Goal: Transaction & Acquisition: Obtain resource

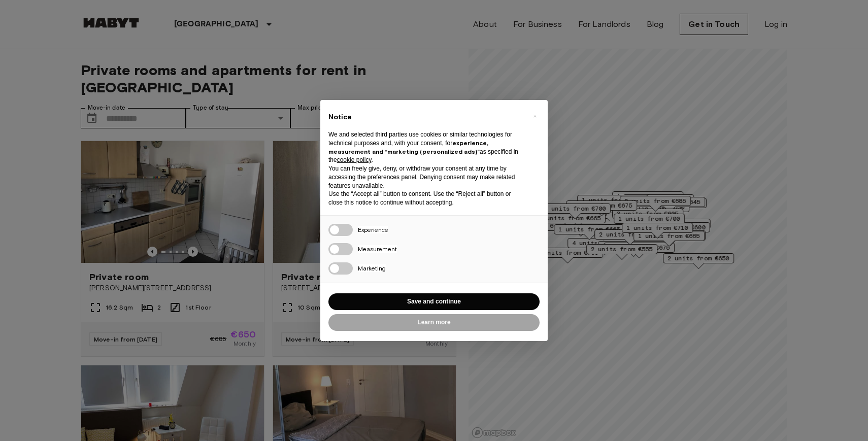
click at [497, 313] on div "Learn more" at bounding box center [433, 322] width 211 height 21
click at [498, 307] on button "Save and continue" at bounding box center [433, 301] width 211 height 17
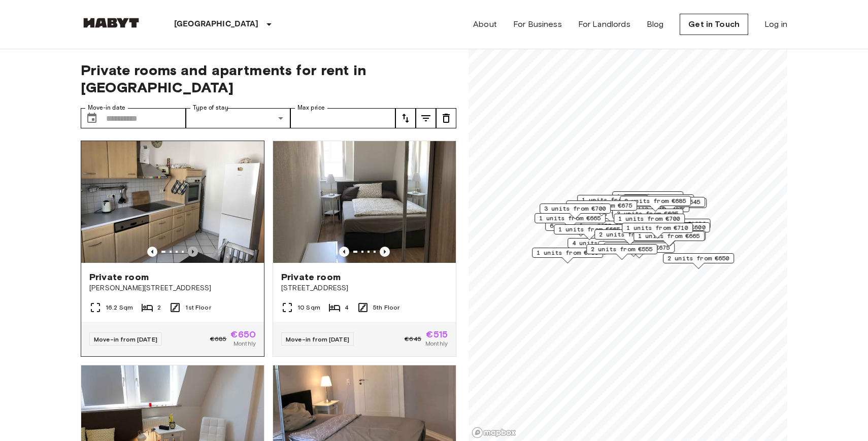
click at [194, 247] on icon "Previous image" at bounding box center [193, 252] width 10 height 10
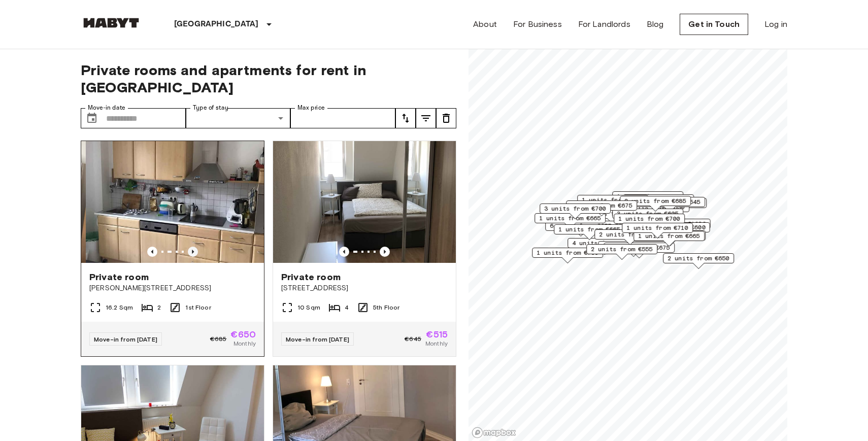
click at [194, 247] on icon "Previous image" at bounding box center [193, 252] width 10 height 10
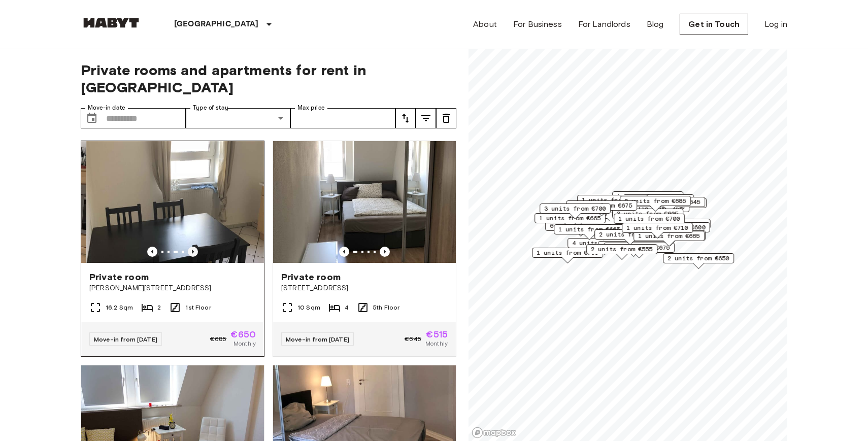
click at [193, 247] on icon "Previous image" at bounding box center [193, 252] width 10 height 10
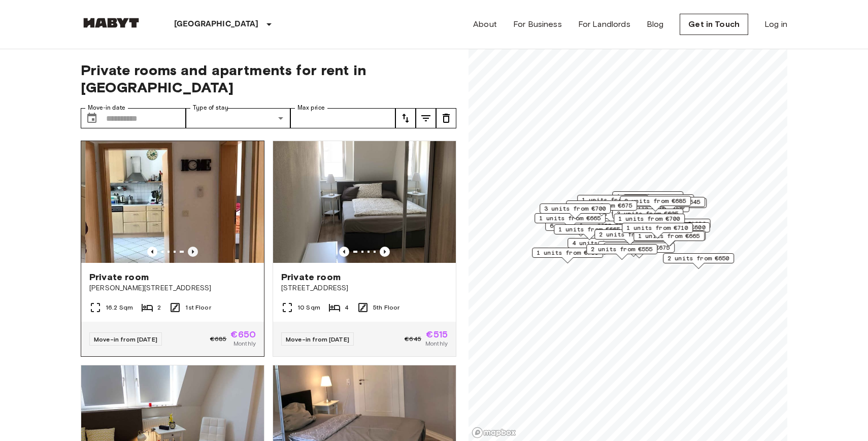
click at [193, 247] on icon "Previous image" at bounding box center [193, 252] width 10 height 10
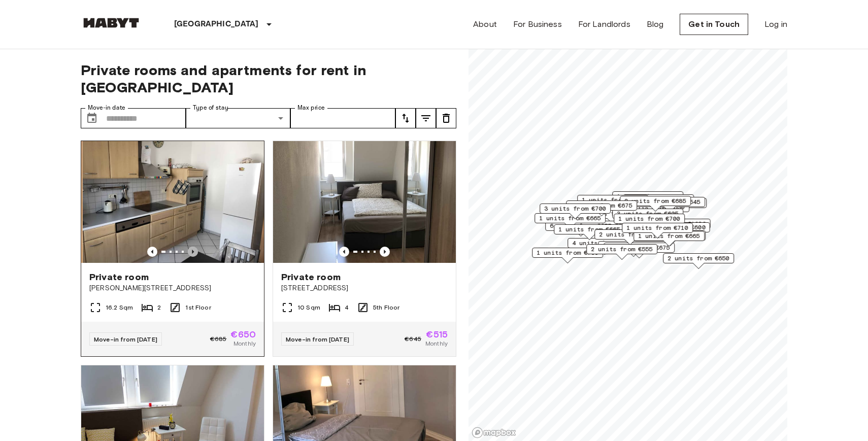
click at [195, 247] on icon "Previous image" at bounding box center [193, 252] width 10 height 10
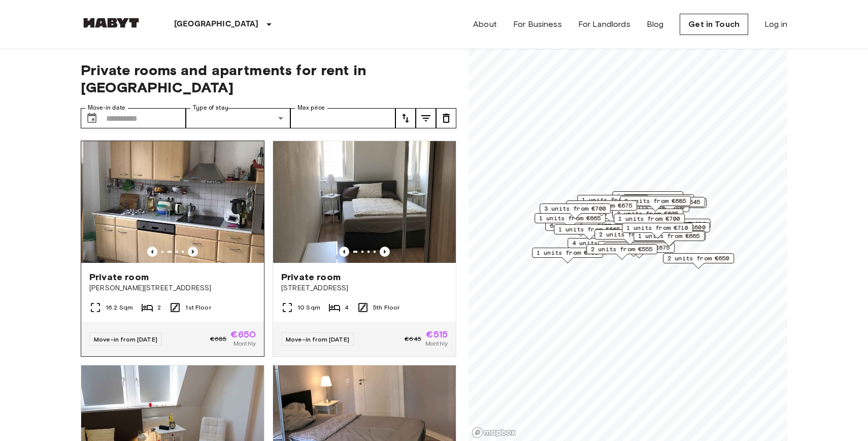
click at [195, 247] on icon "Previous image" at bounding box center [193, 252] width 10 height 10
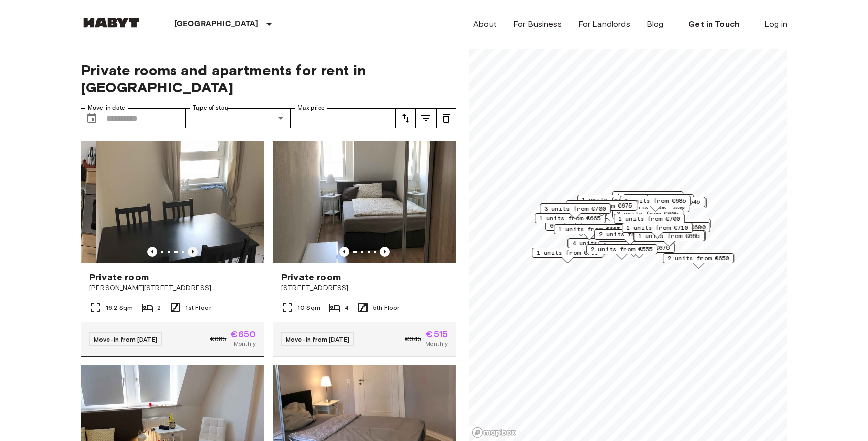
click at [196, 247] on icon "Previous image" at bounding box center [193, 252] width 10 height 10
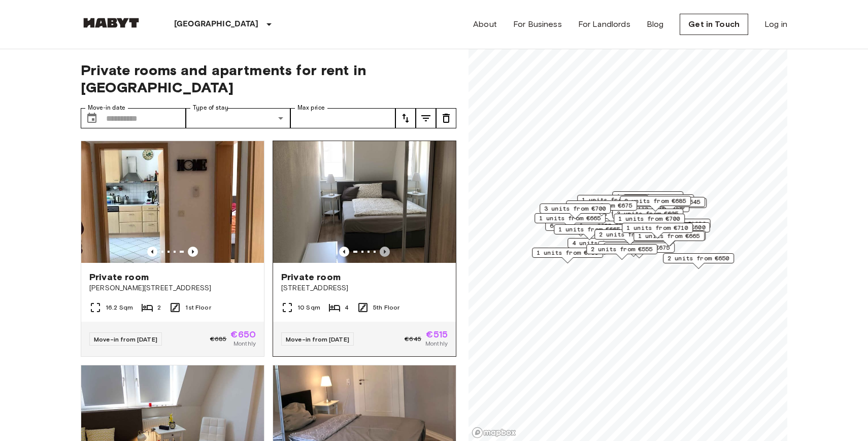
click at [385, 247] on icon "Previous image" at bounding box center [385, 252] width 10 height 10
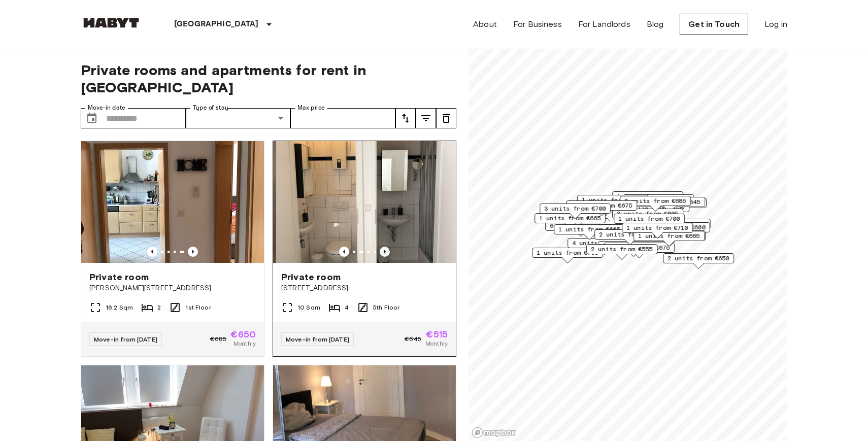
click at [385, 247] on icon "Previous image" at bounding box center [385, 252] width 10 height 10
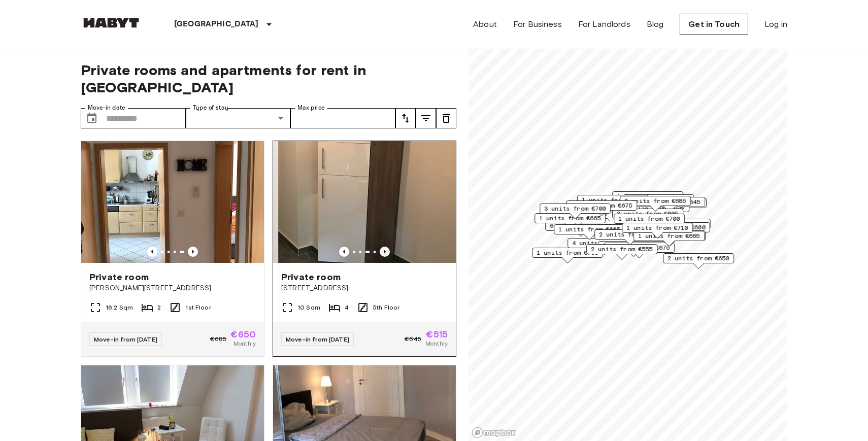
click at [386, 247] on icon "Previous image" at bounding box center [385, 252] width 10 height 10
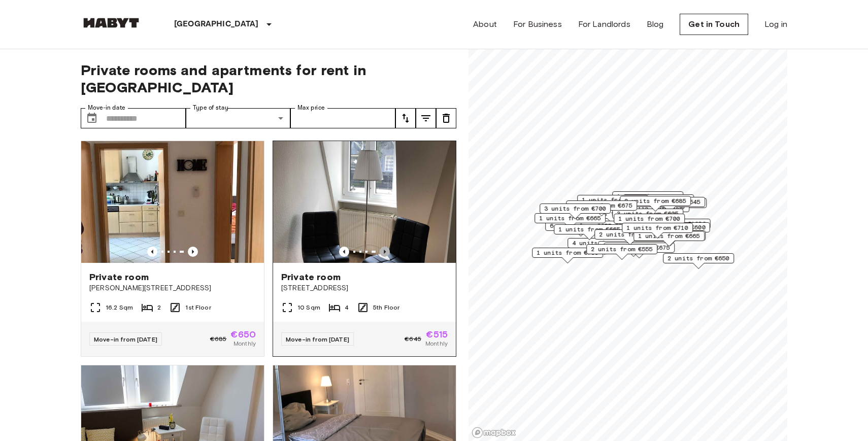
click at [386, 247] on icon "Previous image" at bounding box center [385, 252] width 10 height 10
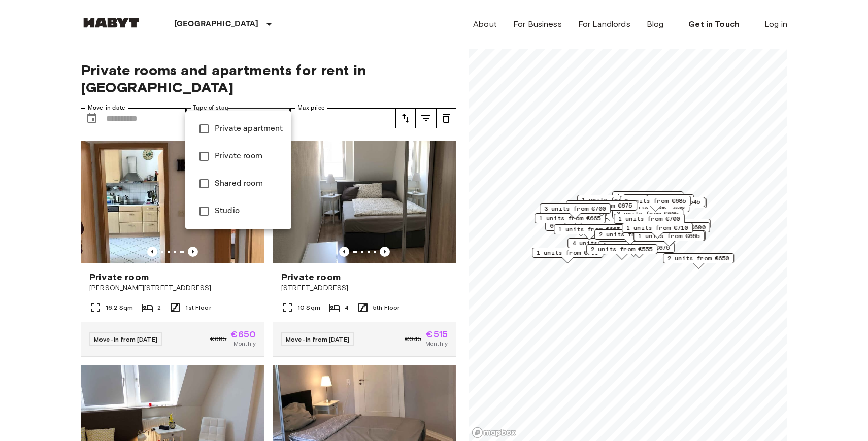
click at [218, 212] on span "Studio" at bounding box center [249, 211] width 68 height 12
type input "******"
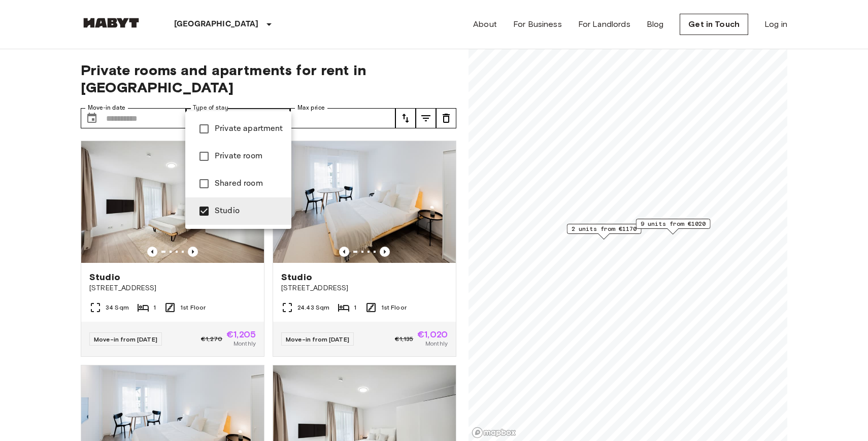
click at [52, 296] on div at bounding box center [434, 220] width 868 height 441
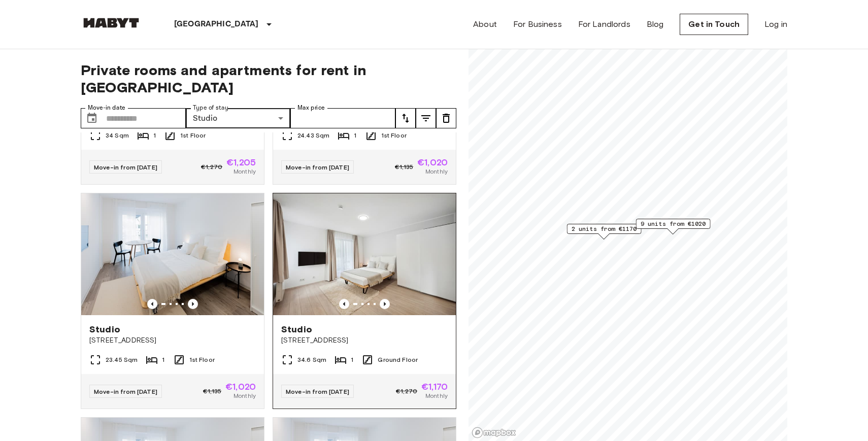
scroll to position [173, 0]
click at [375, 248] on img at bounding box center [364, 254] width 183 height 122
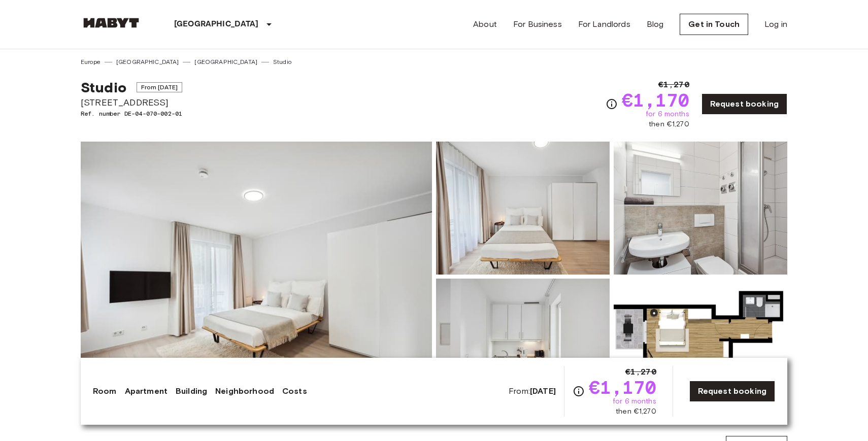
click at [287, 261] on img at bounding box center [256, 277] width 351 height 270
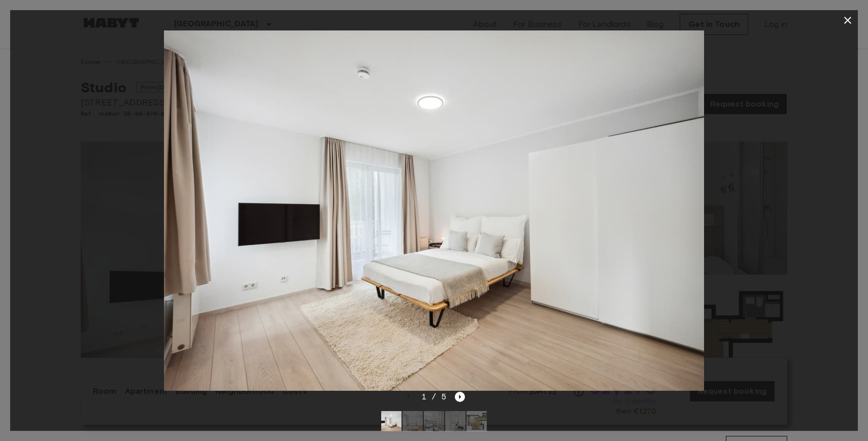
click at [852, 16] on icon "button" at bounding box center [847, 20] width 12 height 12
